Goal: Task Accomplishment & Management: Manage account settings

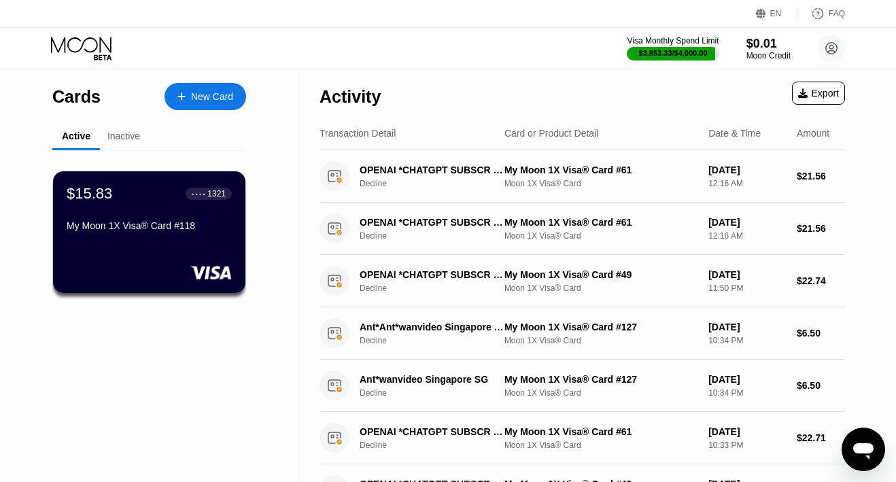
click at [91, 48] on icon at bounding box center [82, 49] width 63 height 24
click at [94, 51] on icon at bounding box center [81, 45] width 61 height 16
click at [82, 48] on icon at bounding box center [82, 49] width 63 height 24
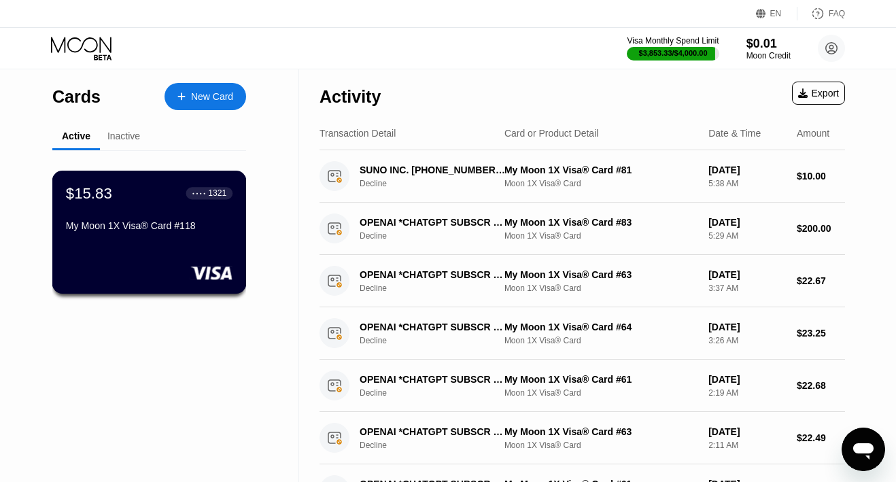
click at [152, 222] on div "My Moon 1X Visa® Card #118" at bounding box center [149, 225] width 167 height 11
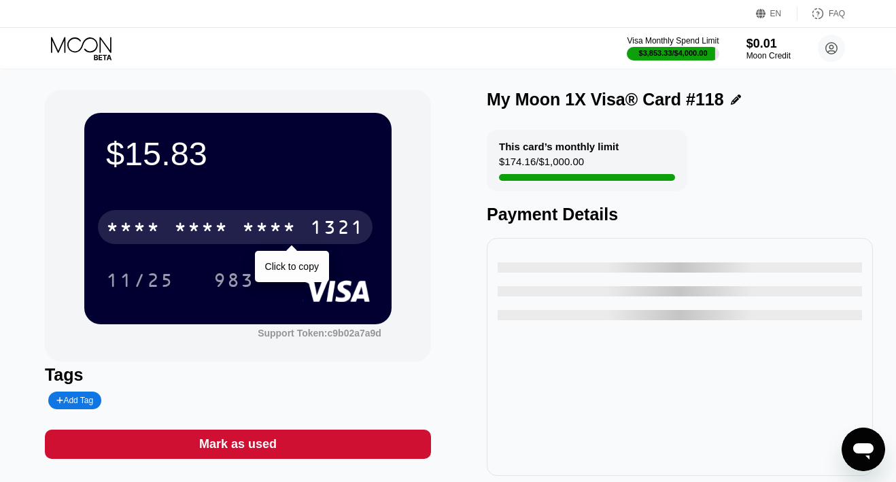
click at [156, 222] on div "* * * *" at bounding box center [133, 229] width 54 height 22
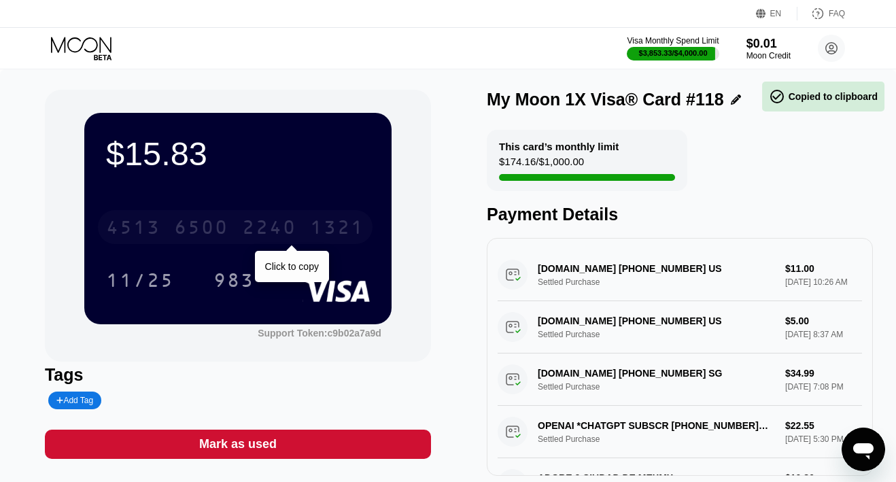
click at [156, 222] on div "4513" at bounding box center [133, 229] width 54 height 22
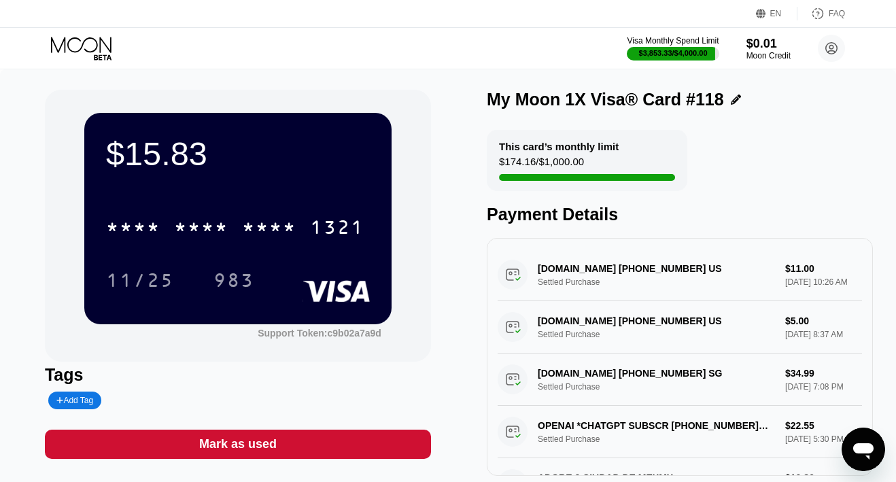
click at [90, 44] on icon at bounding box center [82, 49] width 63 height 24
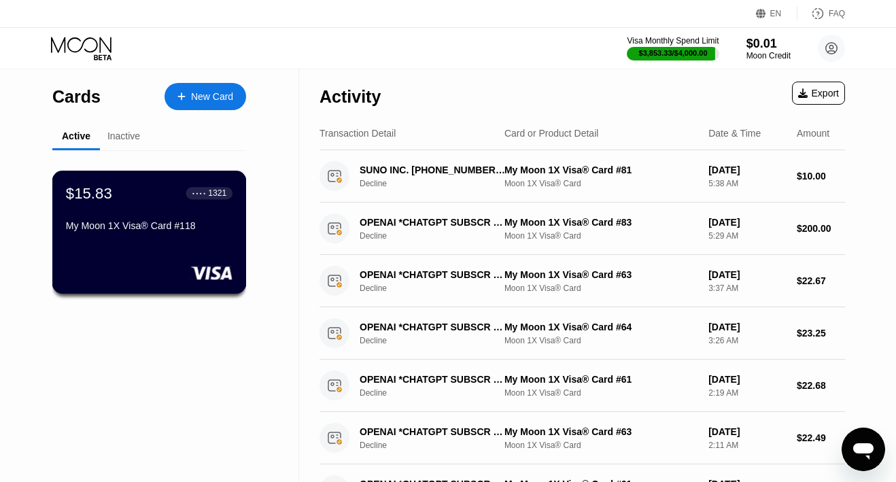
click at [127, 273] on div at bounding box center [149, 273] width 167 height 14
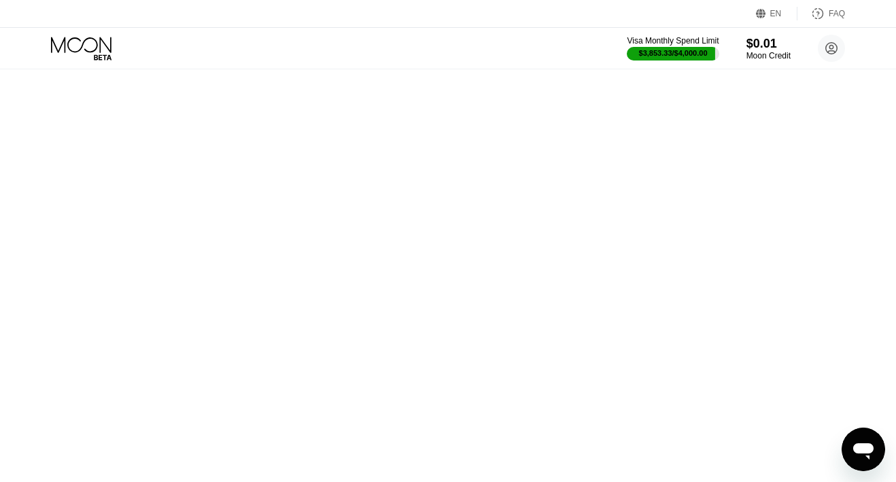
click at [141, 248] on div "Cards New Card Active Inactive $15.83 ● ● ● ● 1321 My Moon 1X Visa® Card #118 A…" at bounding box center [448, 241] width 896 height 482
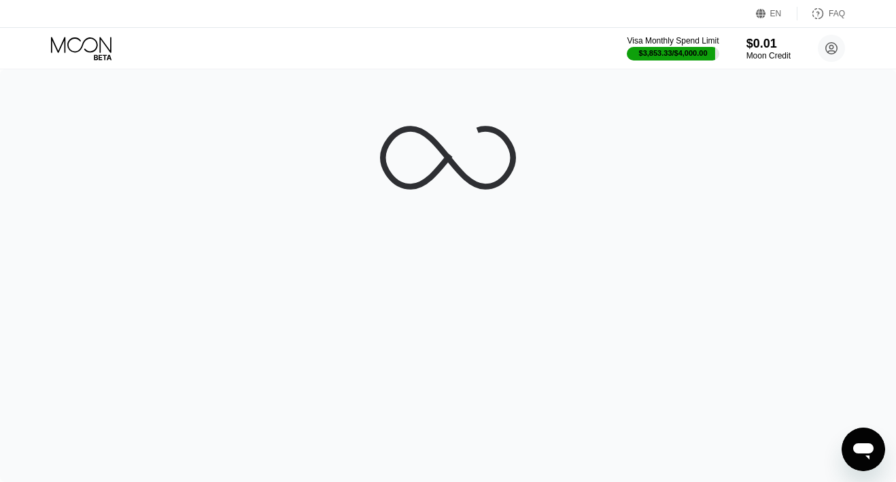
click at [156, 213] on div at bounding box center [448, 275] width 896 height 413
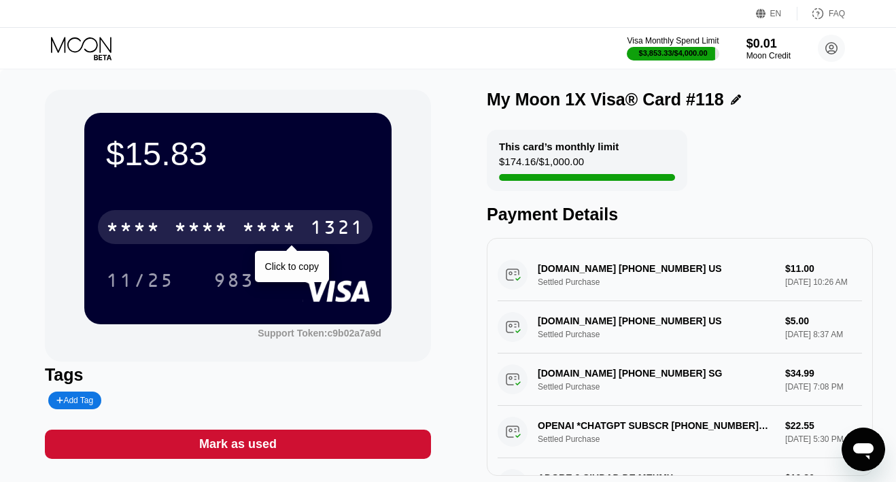
click at [246, 224] on div "* * * *" at bounding box center [269, 229] width 54 height 22
click at [216, 229] on div "6500" at bounding box center [201, 229] width 54 height 22
click at [216, 229] on div "* * * *" at bounding box center [201, 229] width 54 height 22
click at [216, 229] on div "6500" at bounding box center [201, 229] width 54 height 22
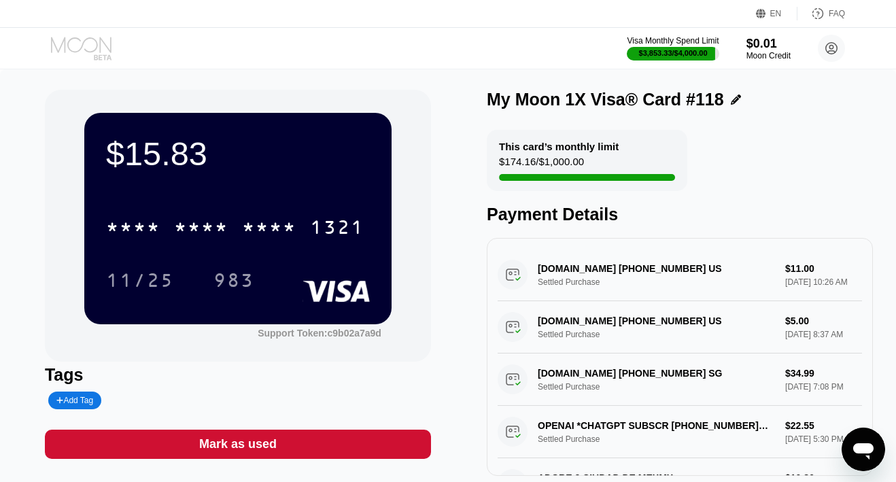
click at [91, 52] on icon at bounding box center [82, 49] width 63 height 24
